Goal: Task Accomplishment & Management: Use online tool/utility

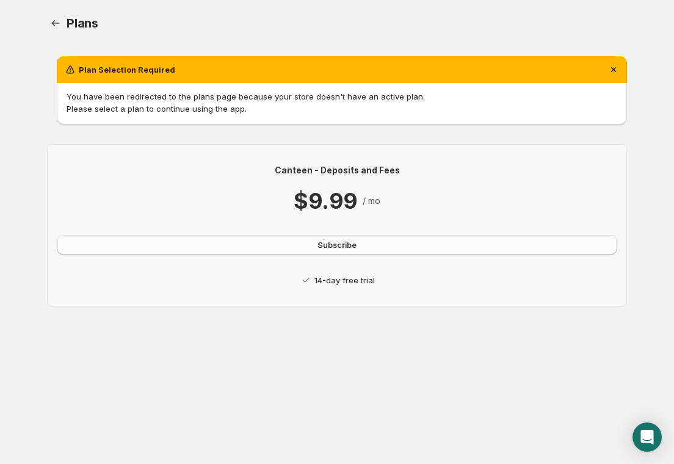
click at [360, 250] on button "Subscribe" at bounding box center [336, 245] width 559 height 20
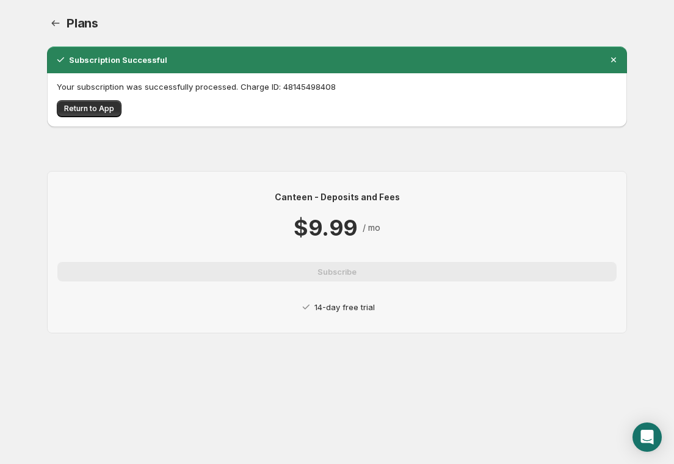
click at [101, 121] on div "Your subscription was successfully processed. Charge ID: 48145498408 Return to …" at bounding box center [337, 100] width 580 height 54
click at [98, 113] on button "Return to App" at bounding box center [89, 108] width 65 height 17
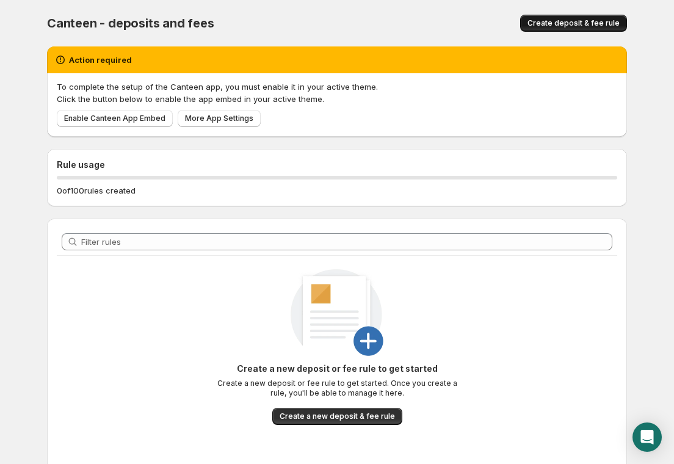
click at [554, 28] on button "Create deposit & fee rule" at bounding box center [573, 23] width 107 height 17
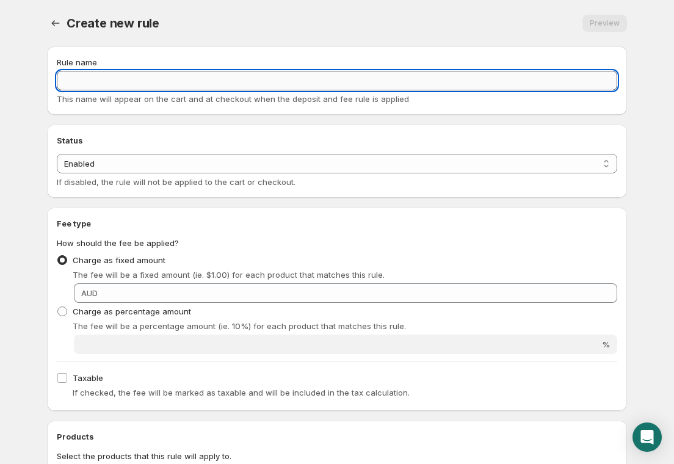
click at [112, 86] on input "Rule name" at bounding box center [337, 81] width 560 height 20
type input "M"
type input "Processing Fee"
click at [118, 167] on select "Enabled Disabled" at bounding box center [337, 164] width 560 height 20
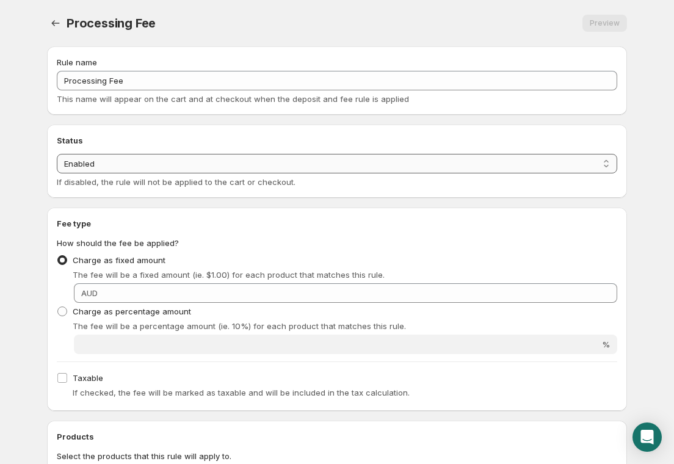
click at [57, 154] on select "Enabled Disabled" at bounding box center [337, 164] width 560 height 20
click at [98, 316] on span "Charge as percentage amount" at bounding box center [132, 311] width 118 height 12
click at [58, 307] on input "Charge as percentage amount" at bounding box center [57, 306] width 1 height 1
radio input "true"
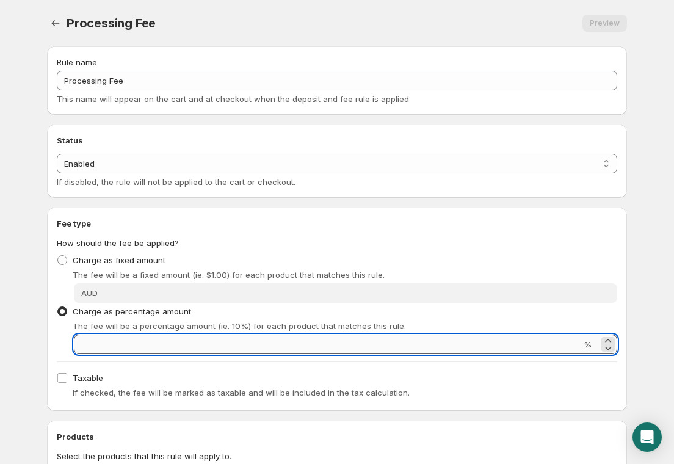
click at [108, 347] on input "Percentage amount" at bounding box center [327, 344] width 507 height 20
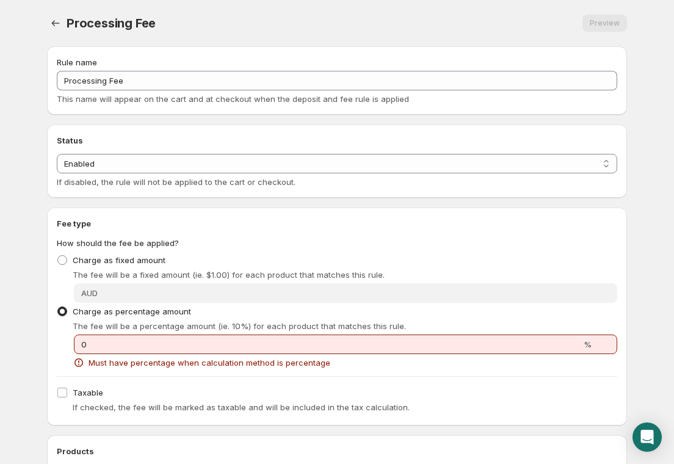
click at [152, 390] on div "Taxable If checked, the fee will be marked as taxable and will be included in t…" at bounding box center [337, 400] width 560 height 32
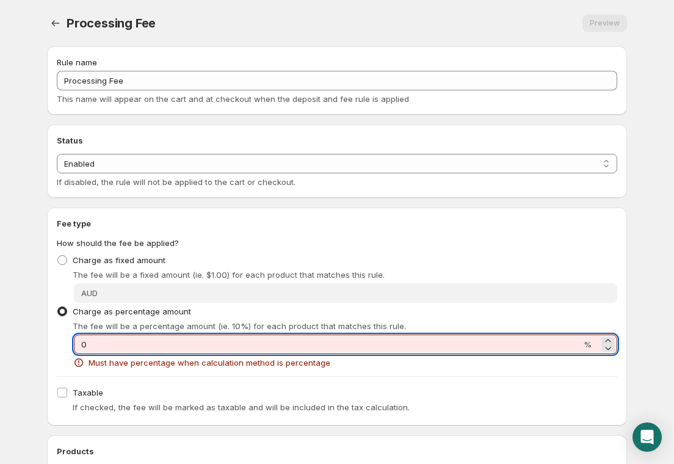
click at [119, 348] on input "0" at bounding box center [327, 344] width 507 height 20
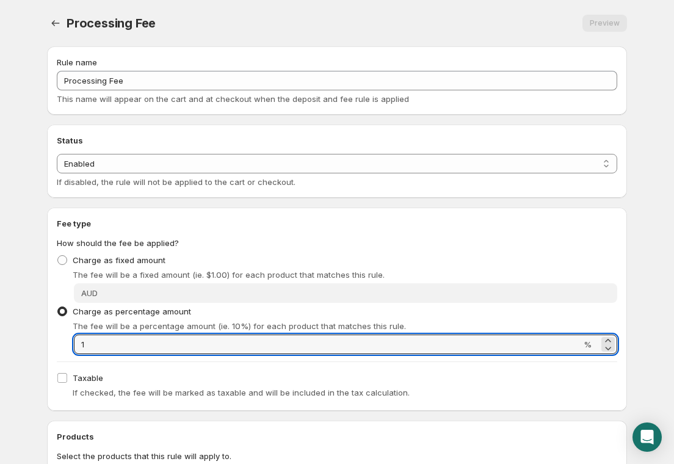
type input "1"
click at [151, 377] on div "Taxable If checked, the fee will be marked as taxable and will be included in t…" at bounding box center [337, 385] width 560 height 32
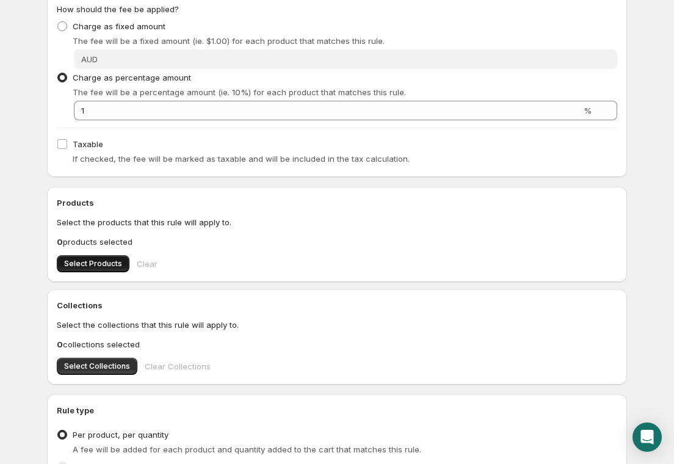
scroll to position [251, 0]
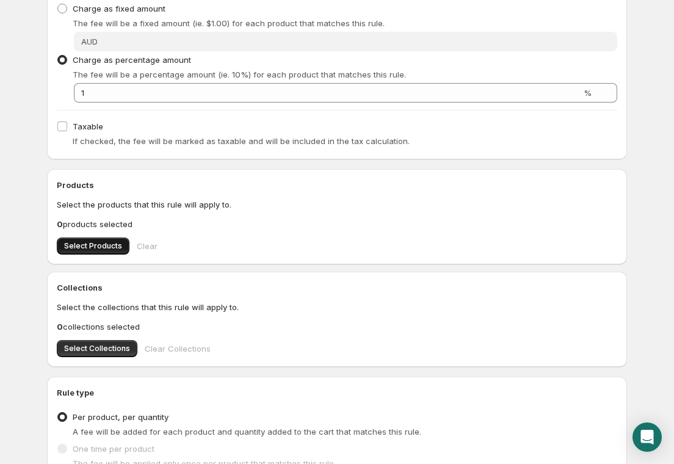
click at [87, 239] on button "Select Products" at bounding box center [93, 245] width 73 height 17
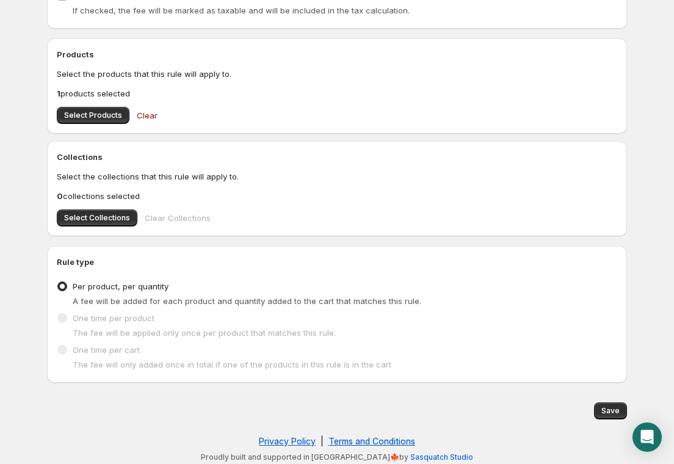
scroll to position [386, 0]
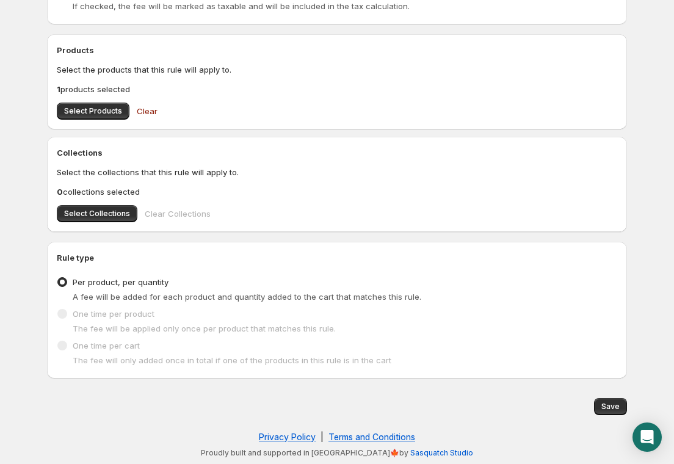
click at [139, 281] on span "Per product, per quantity" at bounding box center [121, 282] width 96 height 10
click at [58, 278] on input "Per product, per quantity" at bounding box center [57, 277] width 1 height 1
click at [610, 407] on span "Save" at bounding box center [610, 407] width 18 height 10
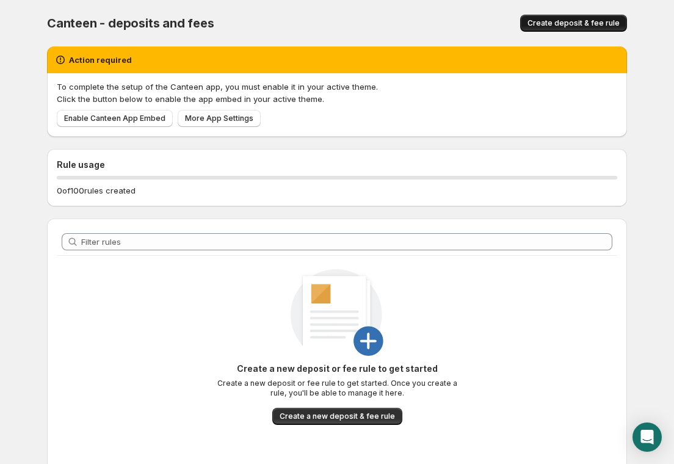
click at [577, 23] on span "Create deposit & fee rule" at bounding box center [573, 23] width 92 height 10
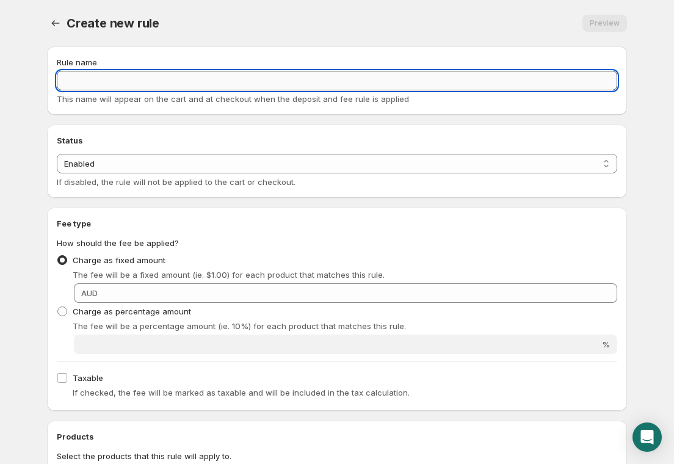
click at [147, 85] on input "Rule name" at bounding box center [337, 81] width 560 height 20
type input "Processing Fee"
click at [103, 316] on span "Charge as percentage amount" at bounding box center [132, 311] width 118 height 12
click at [58, 307] on input "Charge as percentage amount" at bounding box center [57, 306] width 1 height 1
radio input "true"
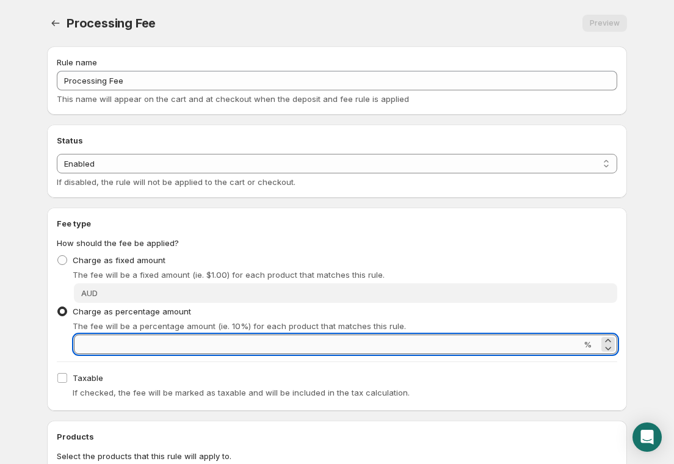
click at [104, 337] on input "Percentage amount" at bounding box center [327, 344] width 507 height 20
type input "1"
click at [156, 377] on div "Taxable If checked, the fee will be marked as taxable and will be included in t…" at bounding box center [337, 385] width 560 height 32
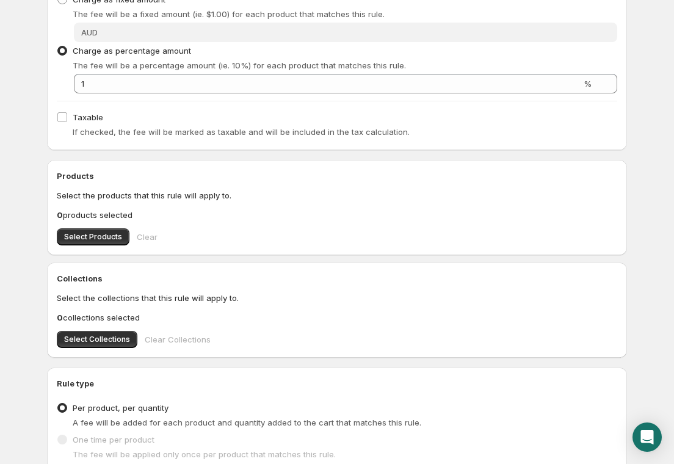
scroll to position [264, 0]
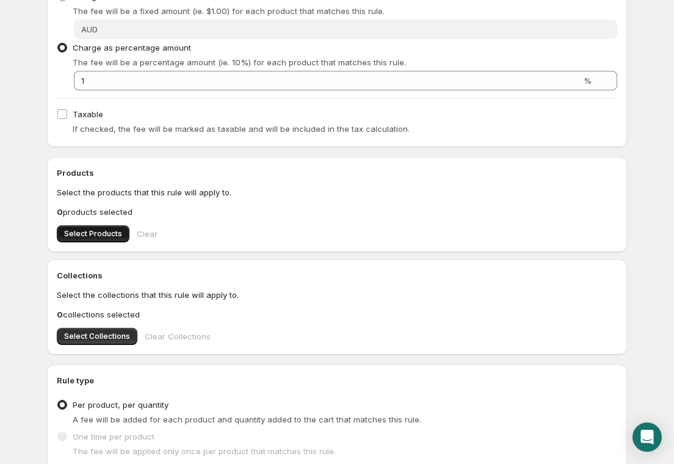
click at [101, 238] on span "Select Products" at bounding box center [93, 234] width 58 height 10
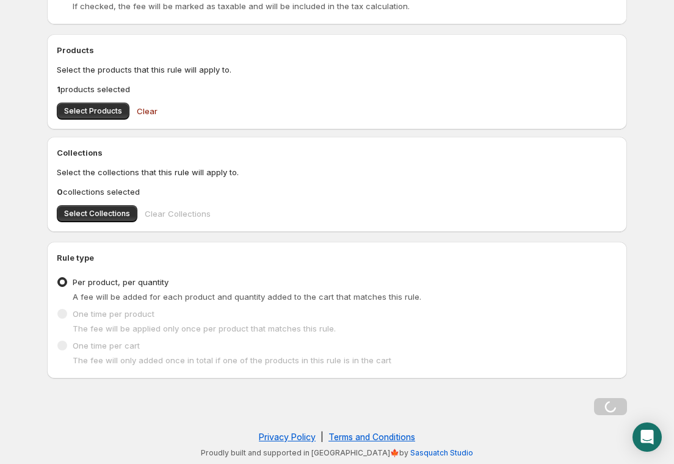
scroll to position [0, 0]
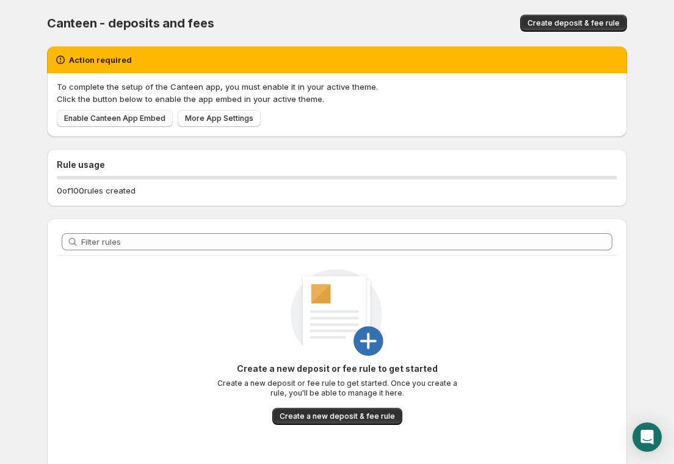
click at [114, 121] on span "Enable Canteen App Embed" at bounding box center [114, 118] width 101 height 10
click at [562, 21] on span "Create deposit & fee rule" at bounding box center [573, 23] width 92 height 10
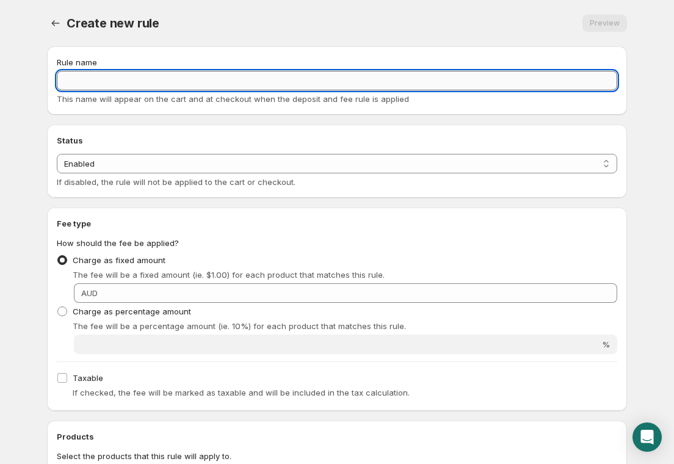
click at [111, 81] on input "Rule name" at bounding box center [337, 81] width 560 height 20
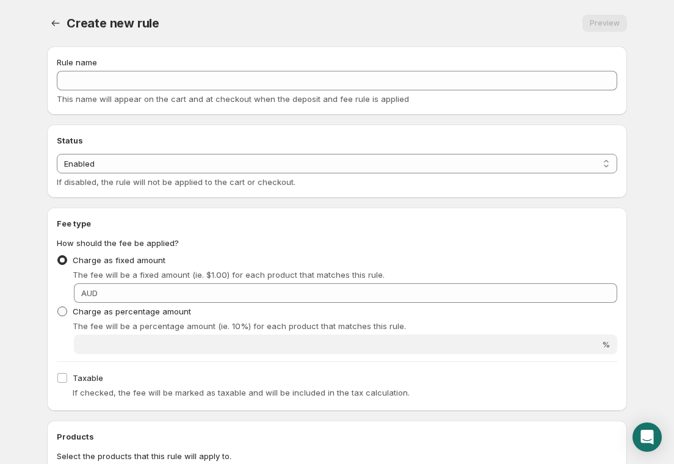
click at [98, 312] on span "Charge as percentage amount" at bounding box center [132, 311] width 118 height 10
click at [58, 307] on input "Charge as percentage amount" at bounding box center [57, 306] width 1 height 1
radio input "true"
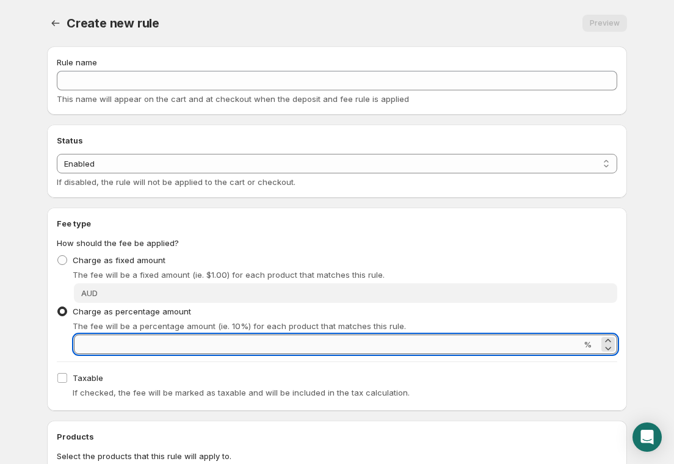
click at [101, 344] on input "Percentage amount" at bounding box center [327, 344] width 507 height 20
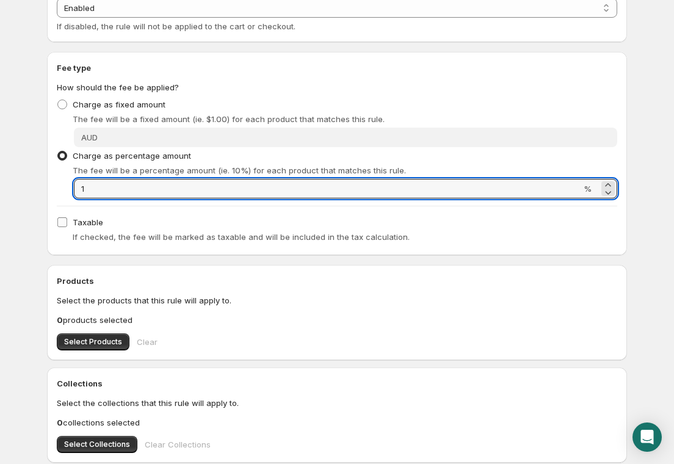
scroll to position [206, 0]
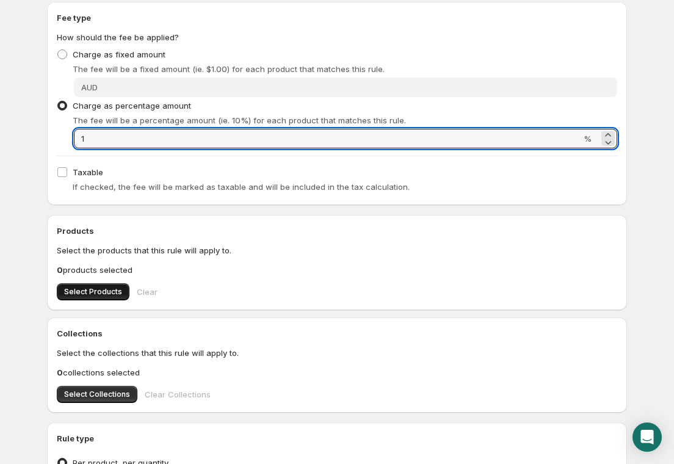
type input "1"
click at [104, 290] on span "Select Products" at bounding box center [93, 292] width 58 height 10
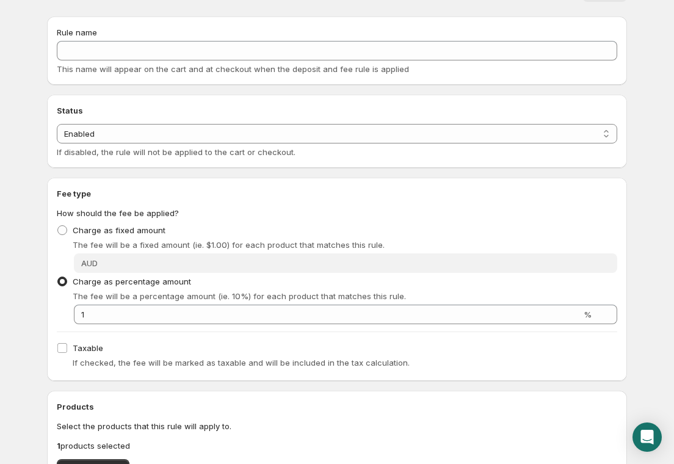
scroll to position [0, 0]
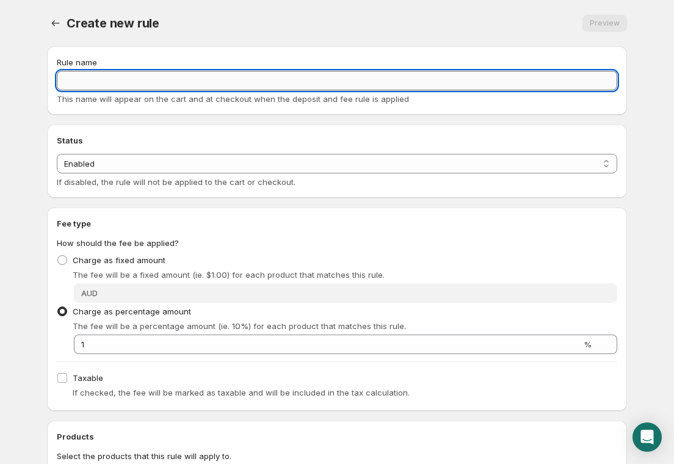
click at [132, 78] on input "Rule name" at bounding box center [337, 81] width 560 height 20
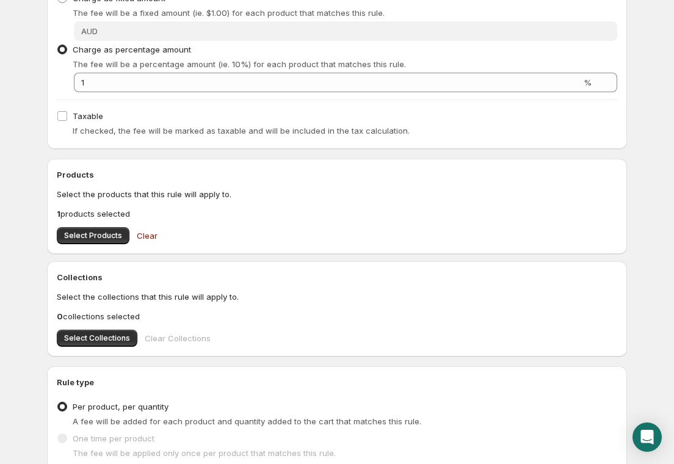
scroll to position [386, 0]
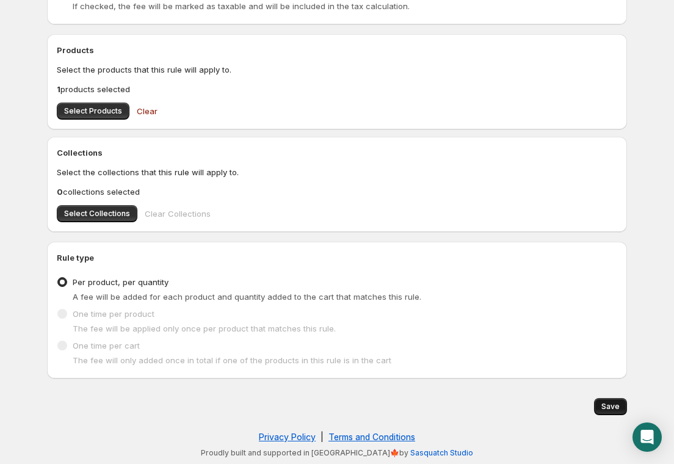
type input "Processing Fee"
click at [614, 412] on button "Save" at bounding box center [610, 406] width 33 height 17
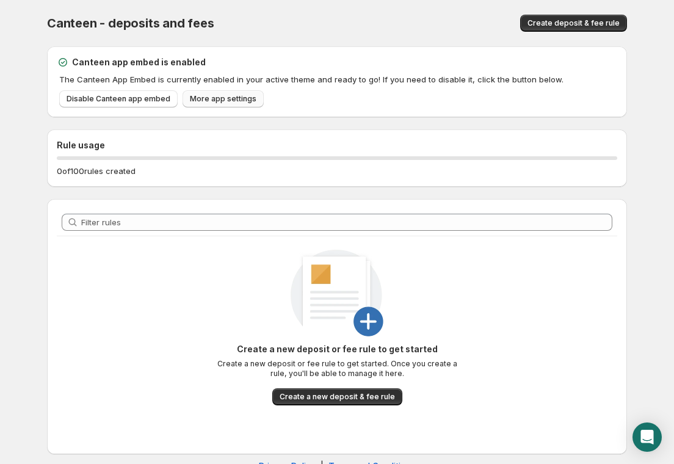
click at [201, 99] on span "More app settings" at bounding box center [223, 99] width 67 height 10
click at [314, 402] on button "Create a new deposit & fee rule" at bounding box center [337, 396] width 130 height 17
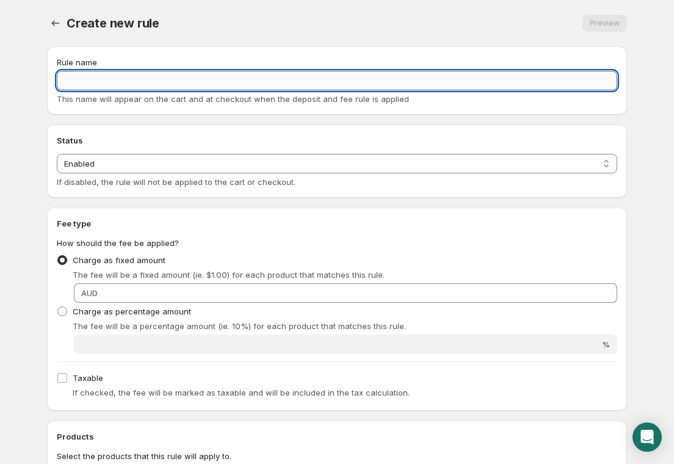
click at [135, 77] on input "Rule name" at bounding box center [337, 81] width 560 height 20
type input "Fee"
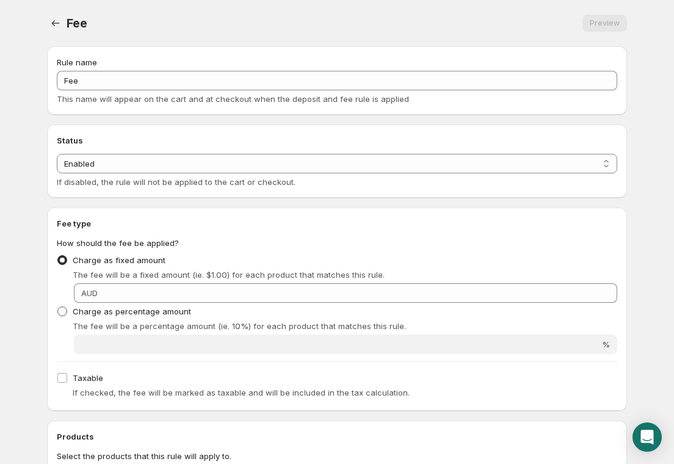
click at [70, 308] on label "Charge as percentage amount" at bounding box center [124, 311] width 134 height 17
click at [58, 307] on input "Charge as percentage amount" at bounding box center [57, 306] width 1 height 1
radio input "true"
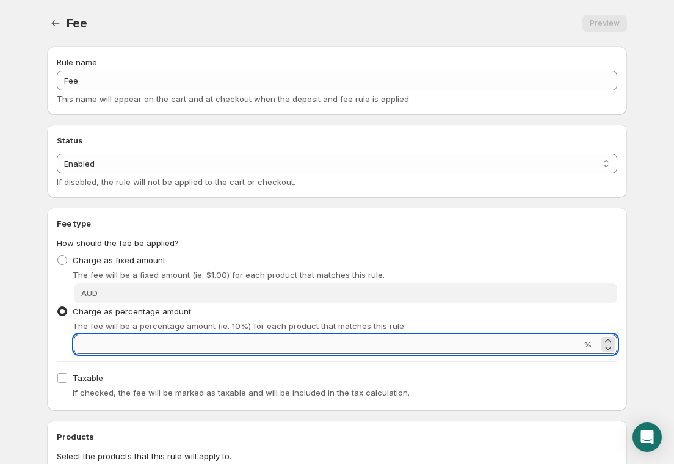
click at [105, 345] on input "Percentage amount" at bounding box center [327, 344] width 507 height 20
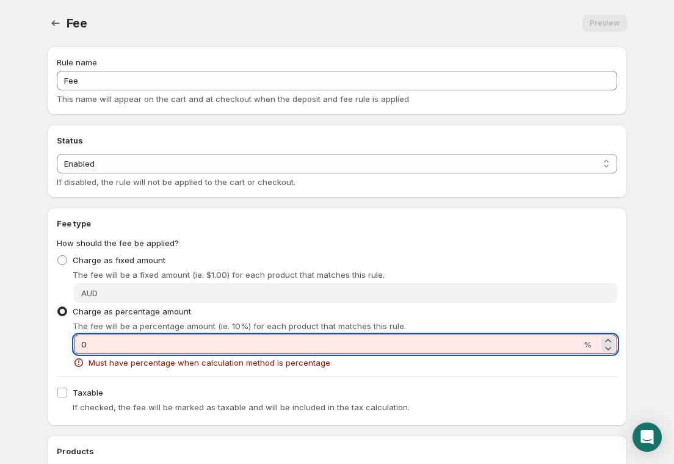
click at [115, 350] on input "0" at bounding box center [327, 344] width 507 height 20
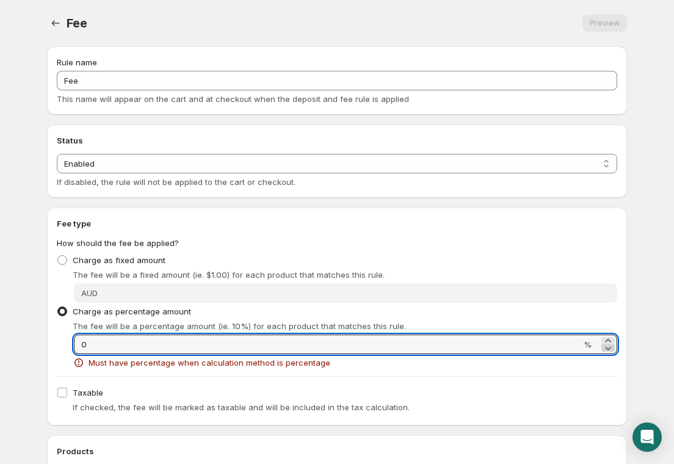
click at [607, 342] on icon at bounding box center [608, 348] width 12 height 12
click at [609, 340] on icon at bounding box center [607, 340] width 5 height 3
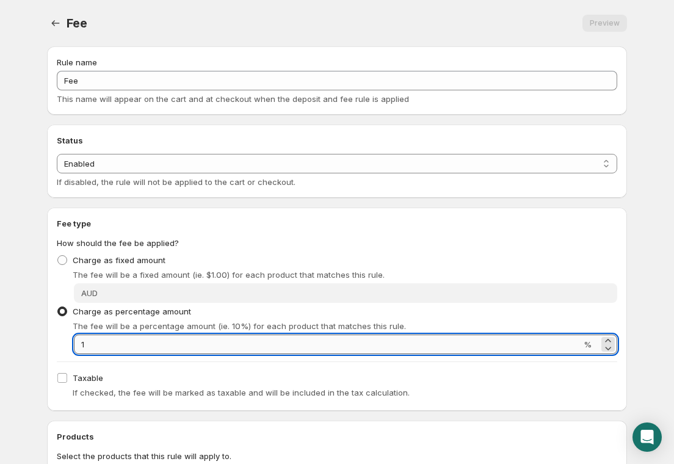
click at [514, 348] on input "1" at bounding box center [327, 344] width 507 height 20
click button at bounding box center [0, 0] width 0 height 0
drag, startPoint x: 104, startPoint y: 337, endPoint x: 100, endPoint y: 343, distance: 7.1
click at [101, 343] on input "1.5" at bounding box center [327, 344] width 507 height 20
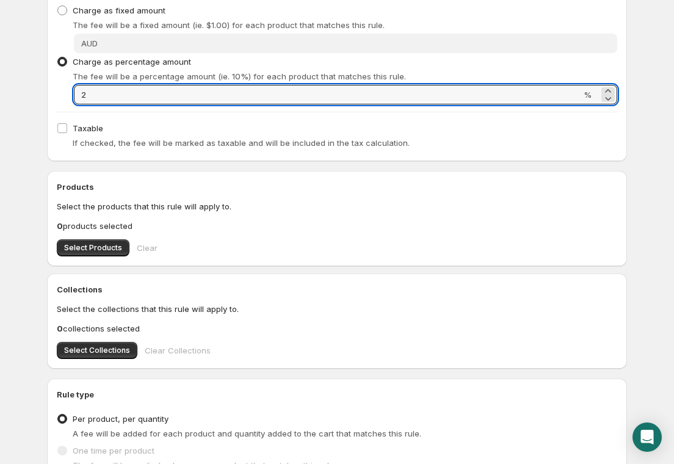
scroll to position [299, 0]
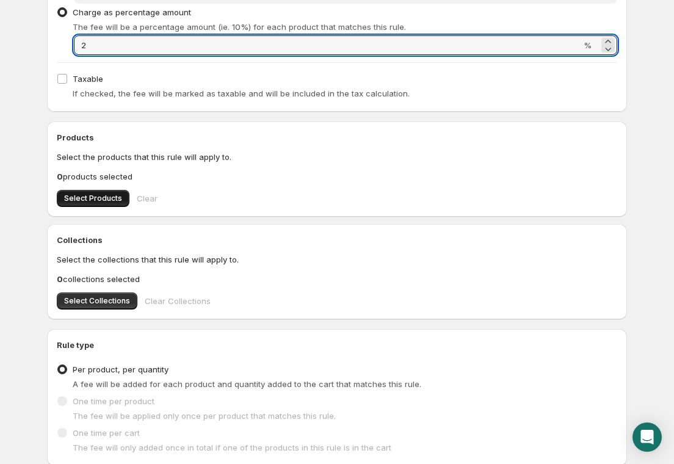
type input "2"
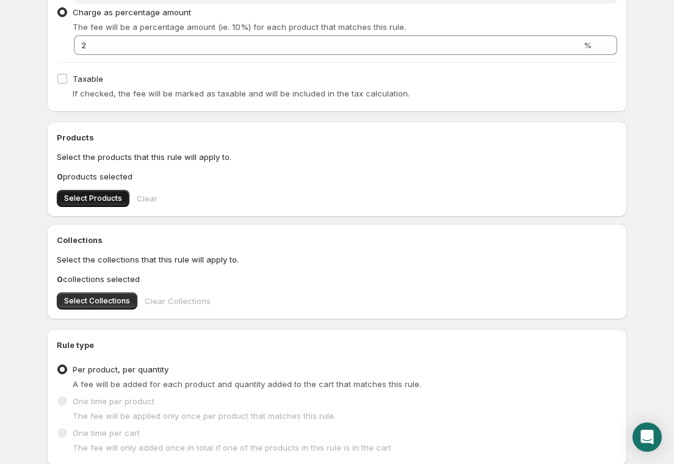
click at [104, 197] on span "Select Products" at bounding box center [93, 198] width 58 height 10
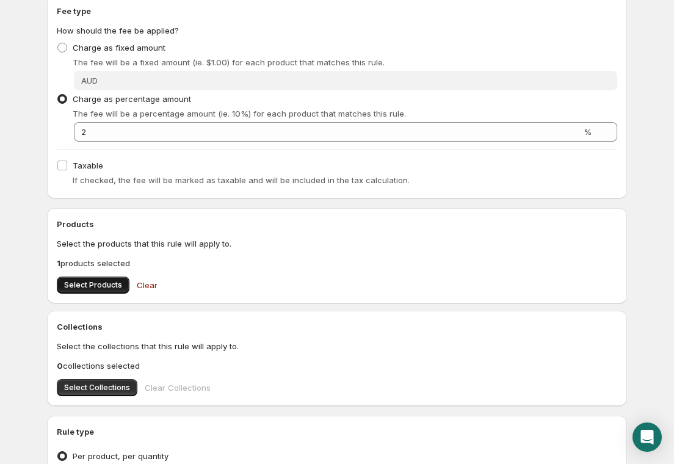
scroll to position [0, 0]
